Goal: Book appointment/travel/reservation

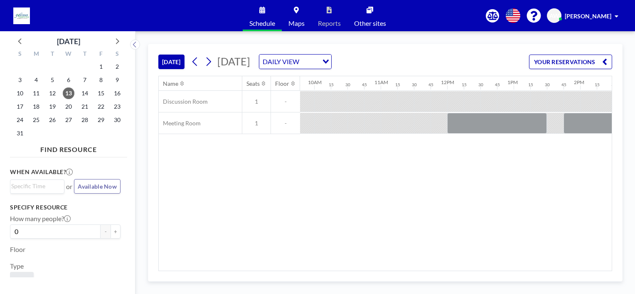
scroll to position [0, 706]
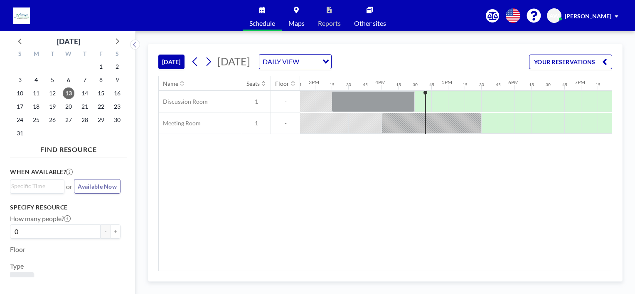
scroll to position [0, 985]
click at [418, 102] on div at bounding box center [421, 101] width 17 height 20
click at [420, 98] on div at bounding box center [421, 101] width 17 height 20
click at [418, 96] on div at bounding box center [421, 101] width 17 height 20
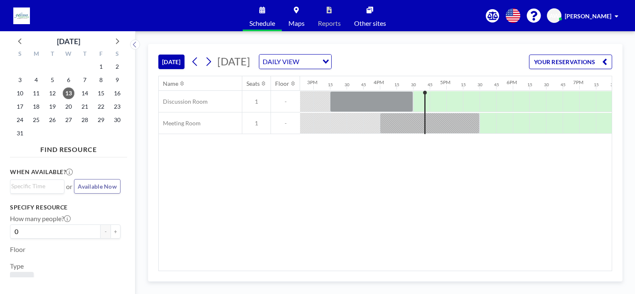
scroll to position [43, 0]
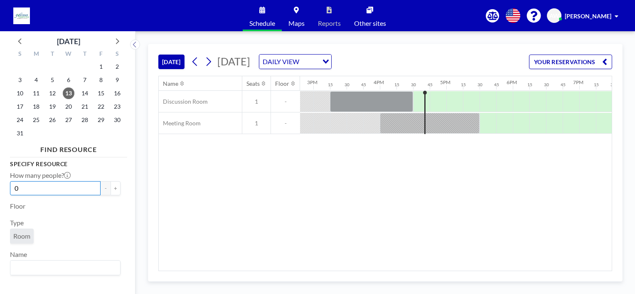
click at [49, 193] on input "0" at bounding box center [55, 188] width 91 height 14
type input "0"
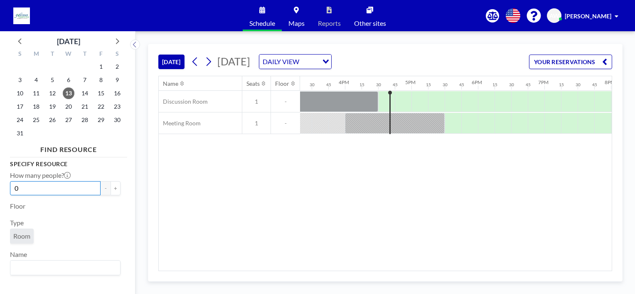
scroll to position [0, 1081]
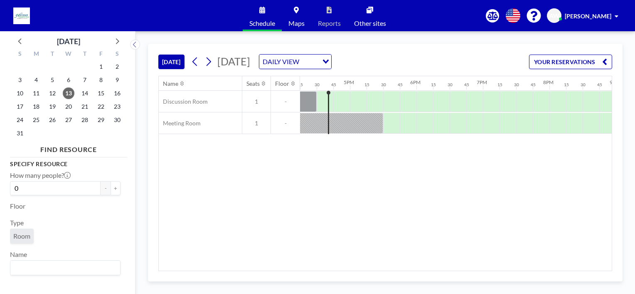
click at [321, 102] on div at bounding box center [325, 101] width 17 height 20
click at [339, 104] on div at bounding box center [342, 101] width 17 height 21
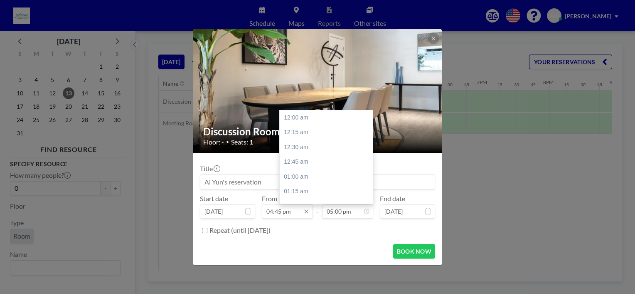
scroll to position [1006, 0]
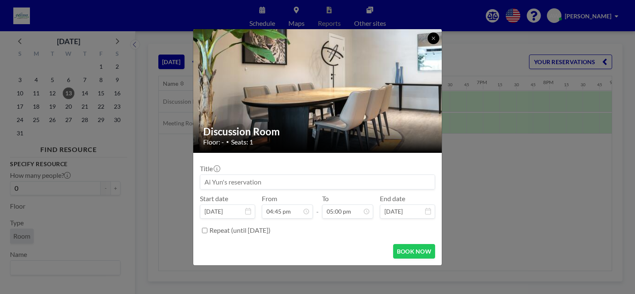
click at [434, 40] on icon at bounding box center [433, 38] width 5 height 5
